Goal: Transaction & Acquisition: Obtain resource

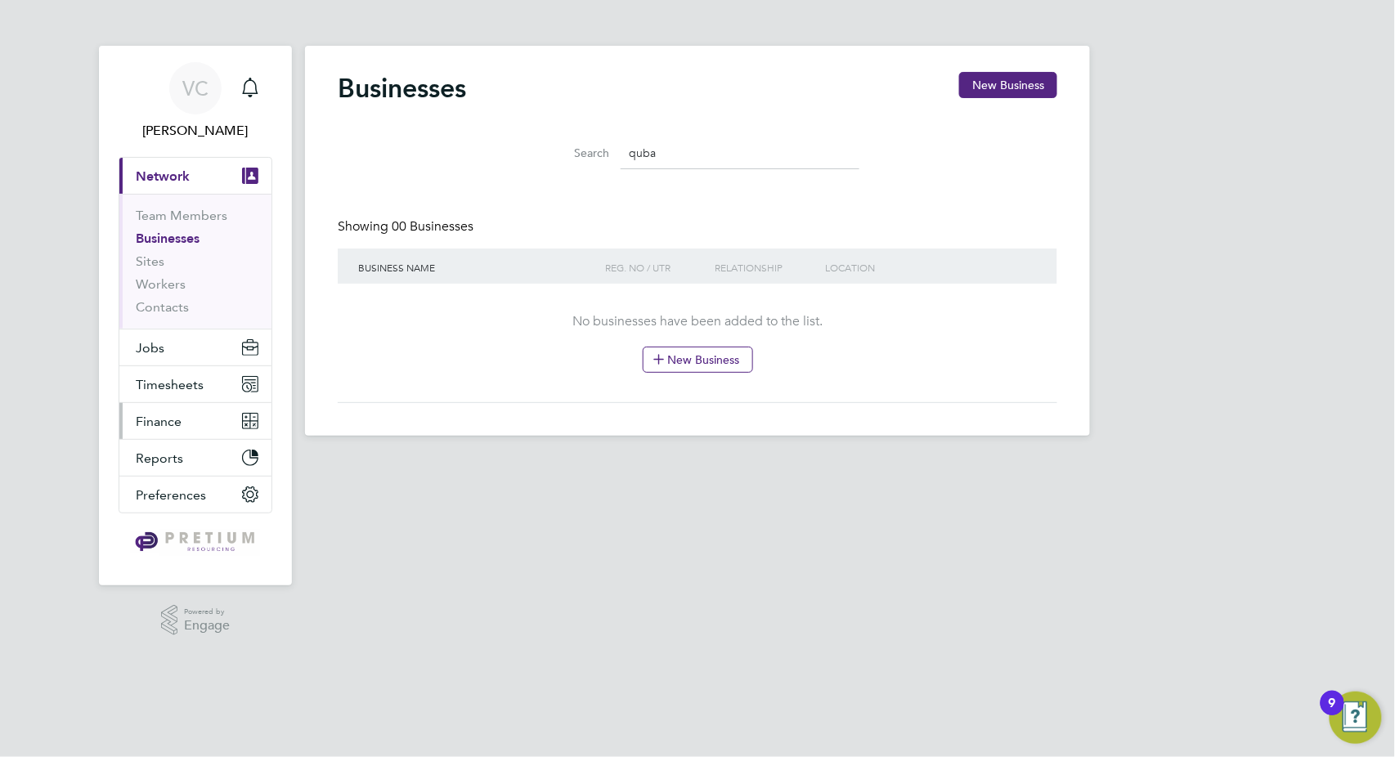
click at [152, 417] on span "Finance" at bounding box center [159, 422] width 46 height 16
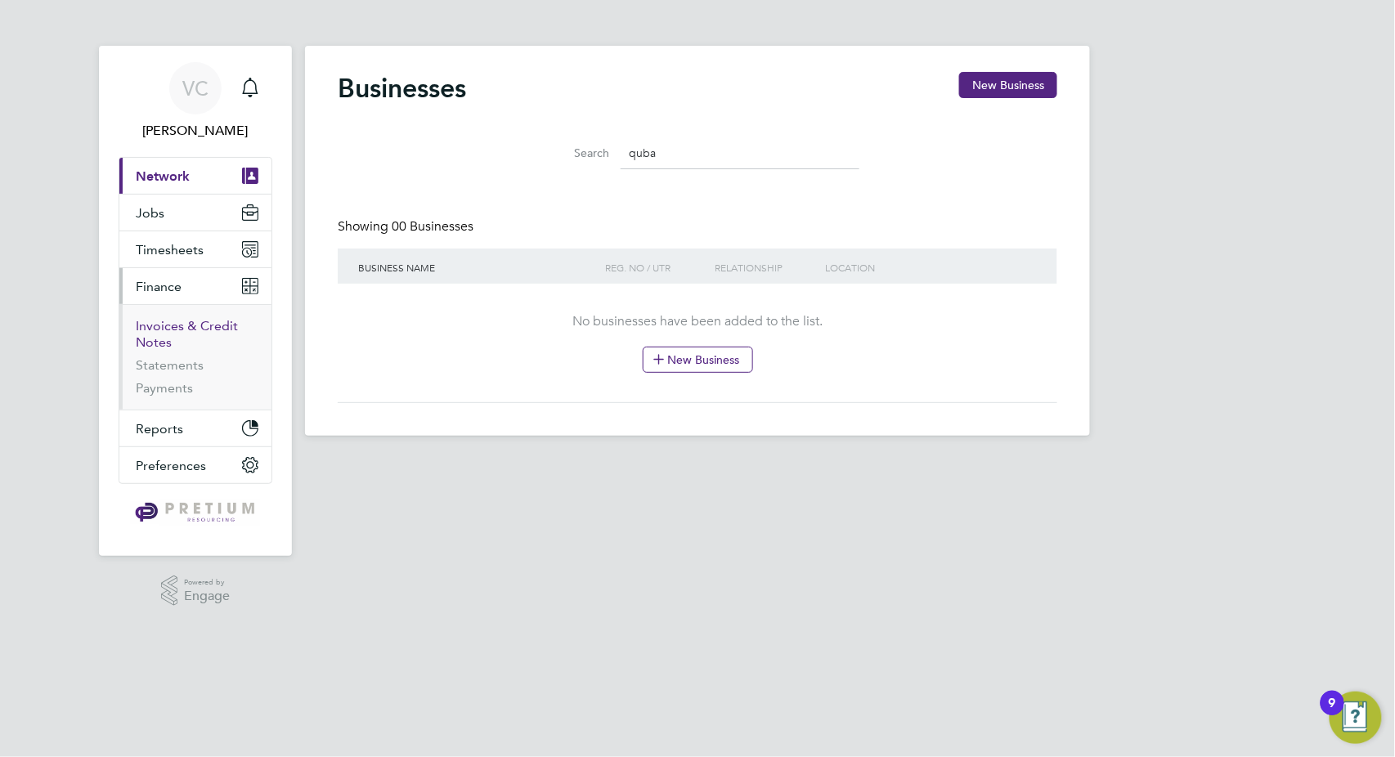
click at [188, 325] on link "Invoices & Credit Notes" at bounding box center [187, 334] width 102 height 32
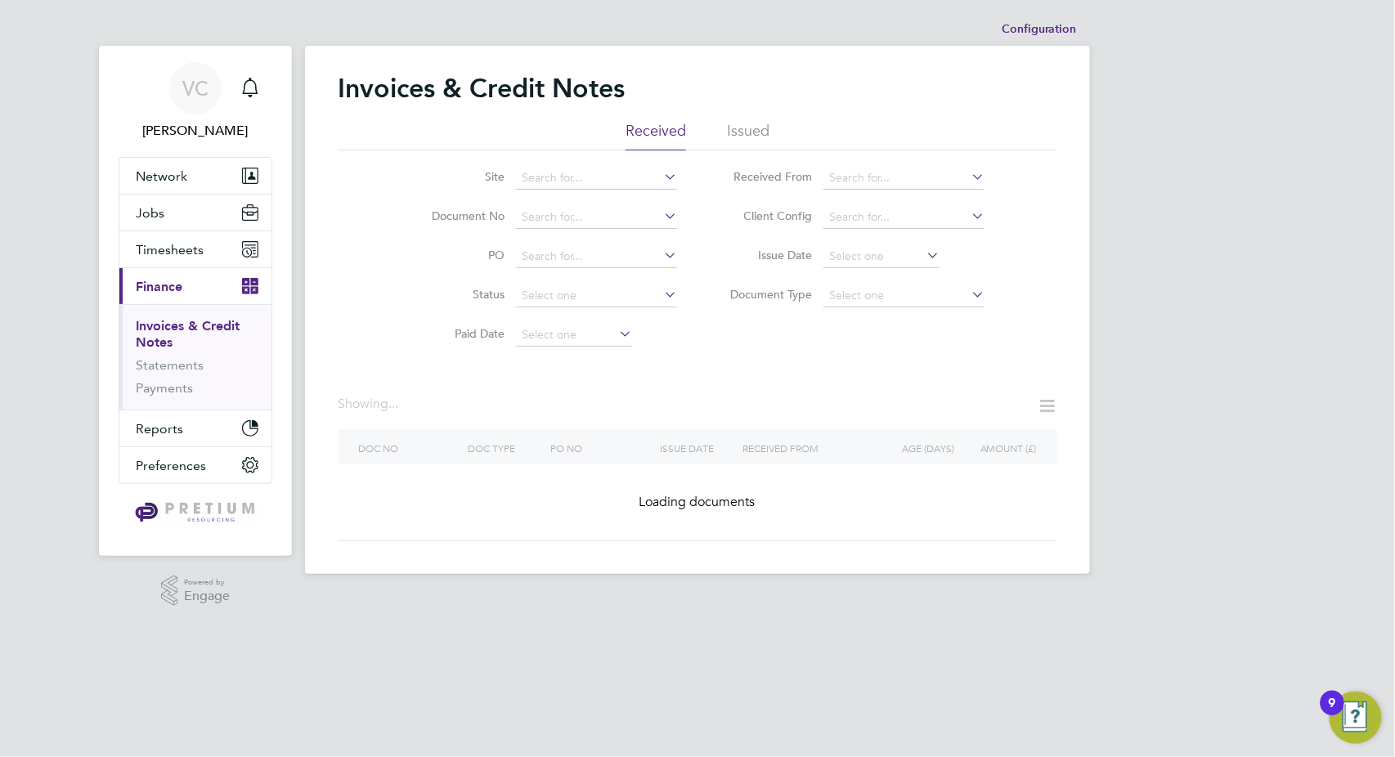
click at [751, 132] on li "Issued" at bounding box center [748, 135] width 43 height 29
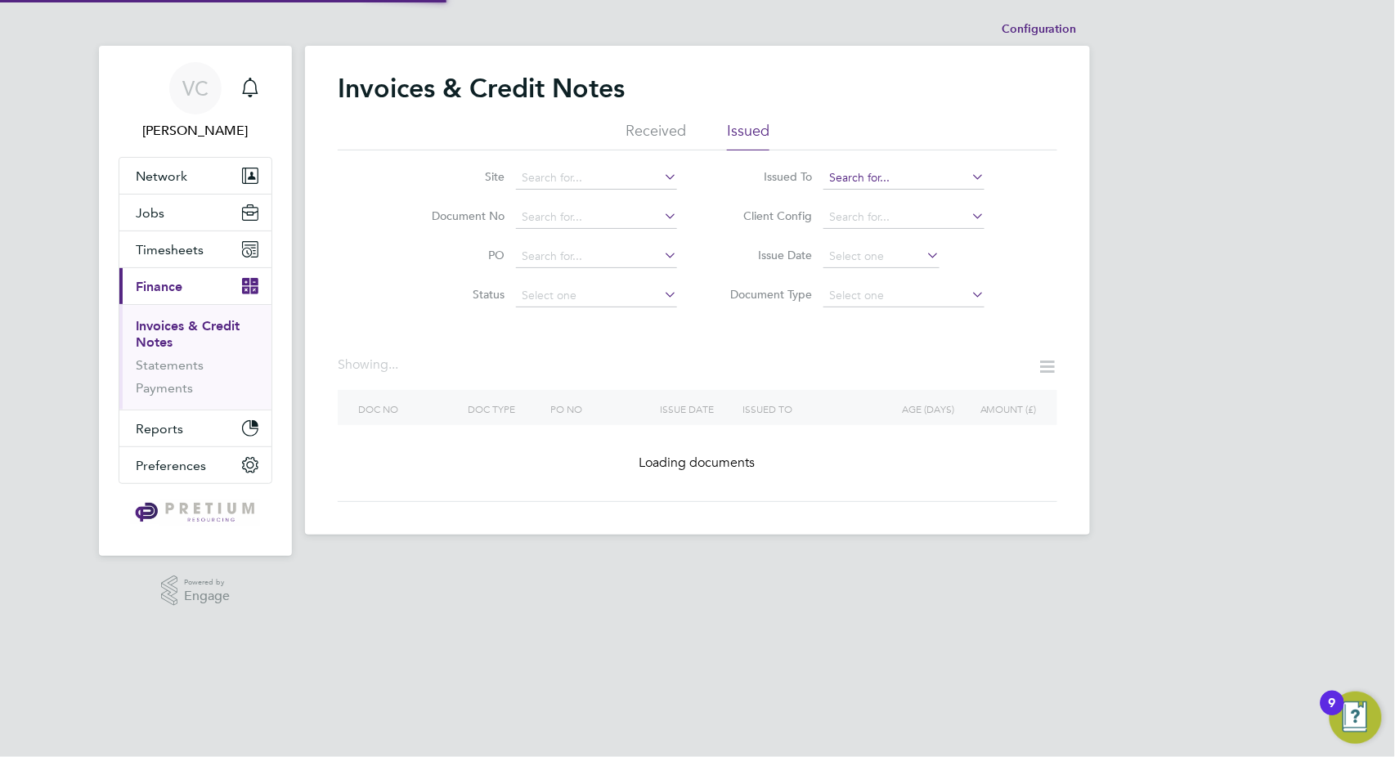
click at [865, 171] on input at bounding box center [903, 178] width 161 height 23
type input "an"
click at [865, 171] on input at bounding box center [903, 178] width 161 height 23
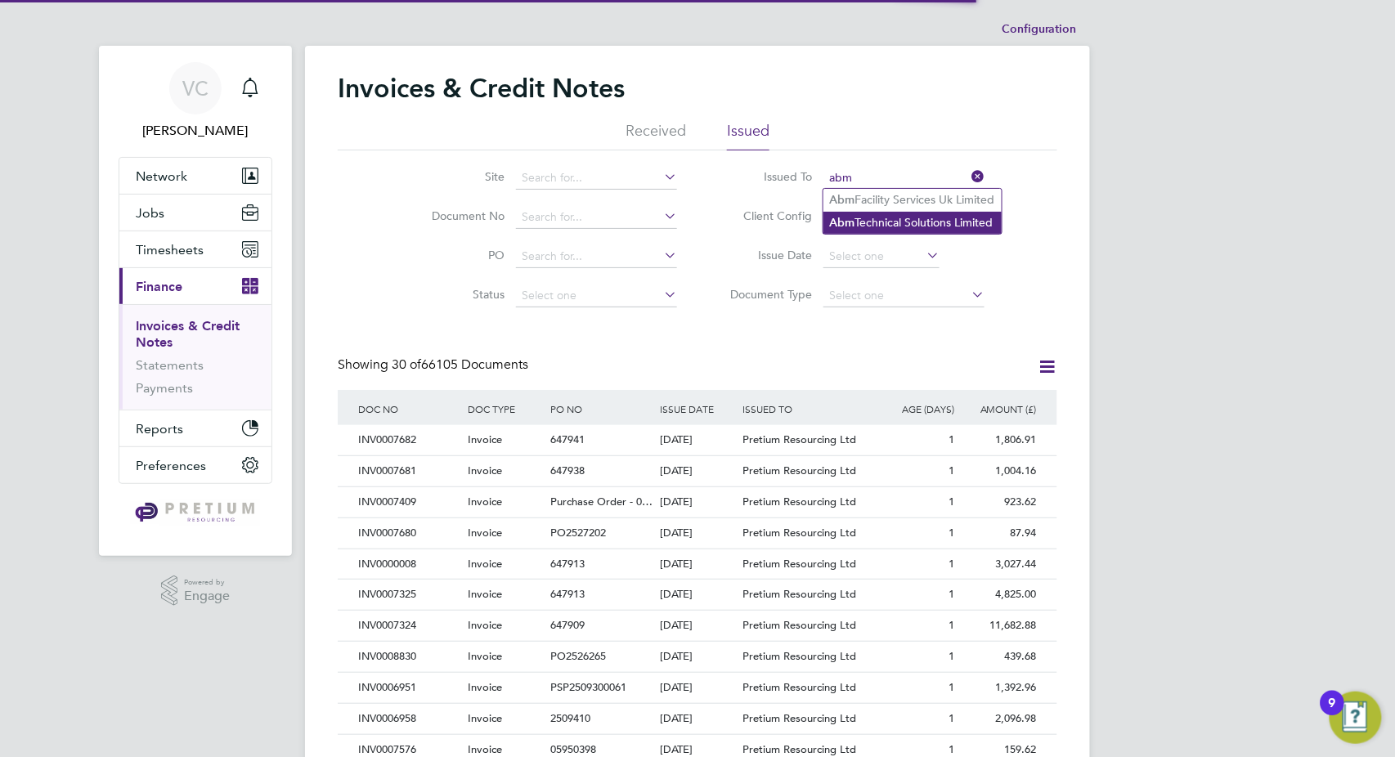
click at [903, 223] on li "Abm Technical Solutions Limited" at bounding box center [912, 223] width 178 height 22
type input "Abm Technical Solutions Limited"
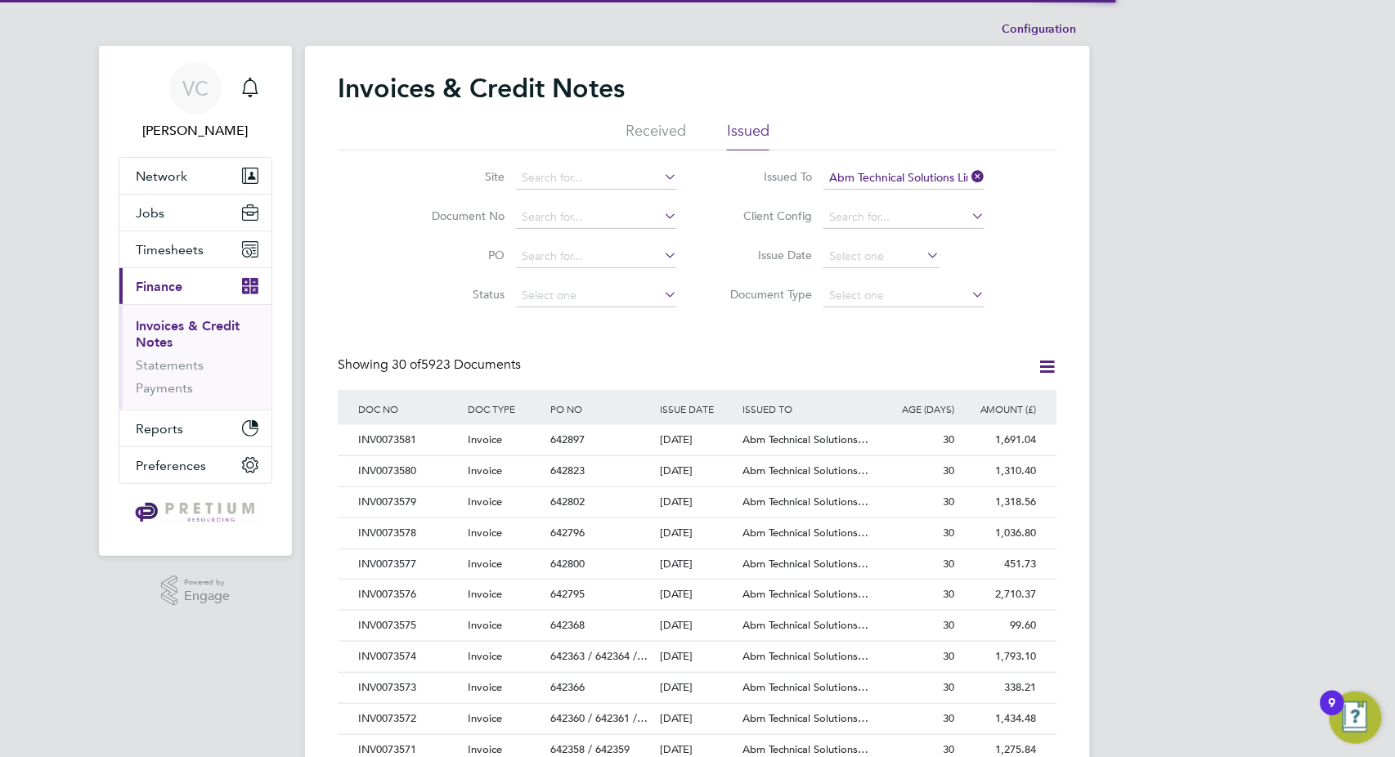
click at [1054, 370] on icon at bounding box center [1047, 366] width 20 height 20
click at [1004, 406] on li "Download invoices" at bounding box center [979, 405] width 155 height 23
click at [1045, 365] on icon at bounding box center [1047, 366] width 20 height 20
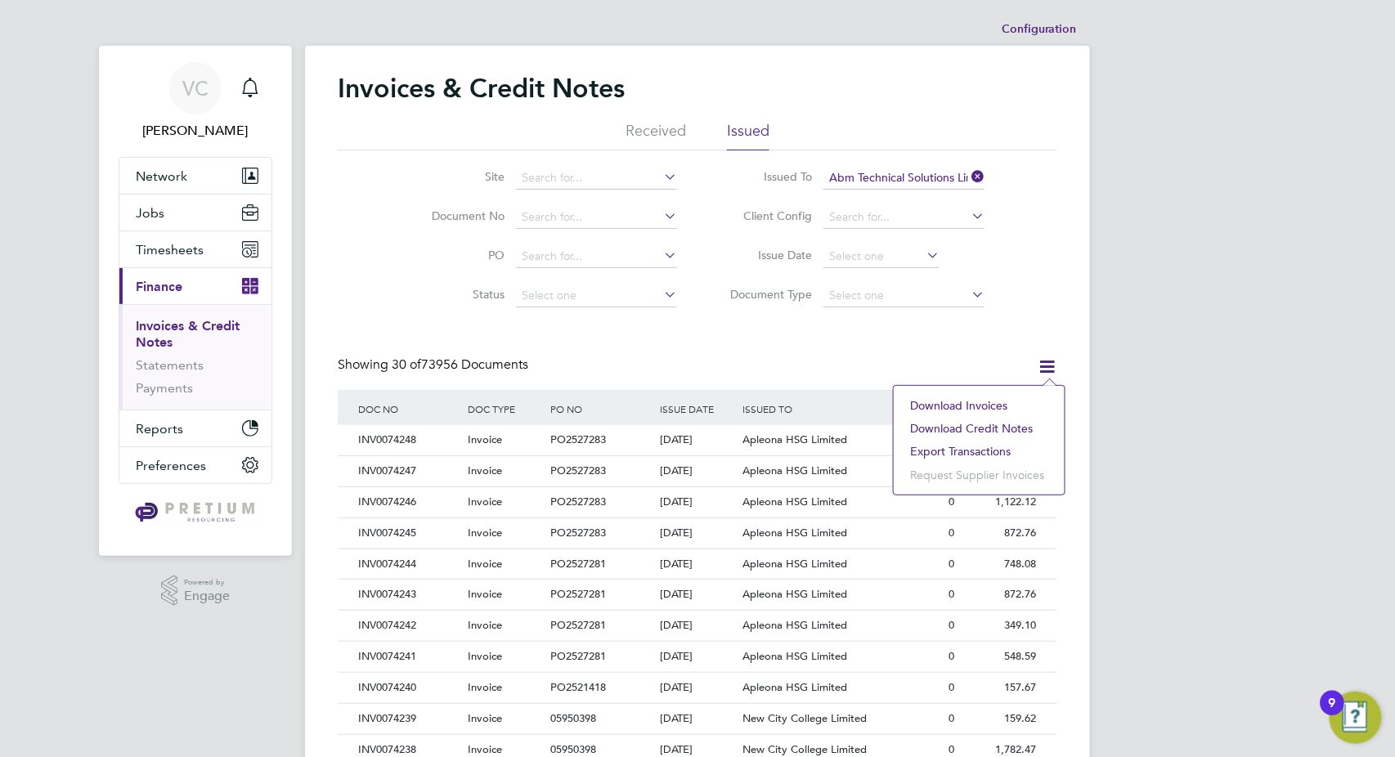
click at [1003, 431] on li "Download credit notes" at bounding box center [979, 428] width 155 height 23
